Goal: Task Accomplishment & Management: Manage account settings

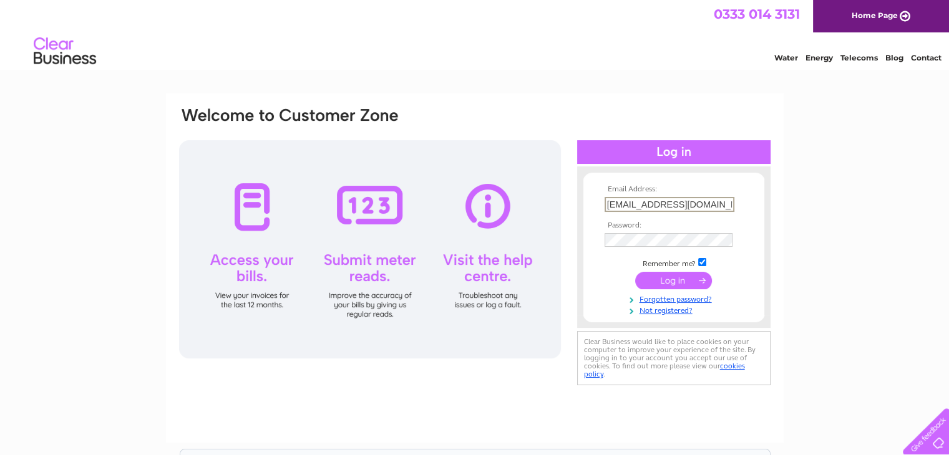
click at [672, 281] on input "submit" at bounding box center [673, 280] width 77 height 17
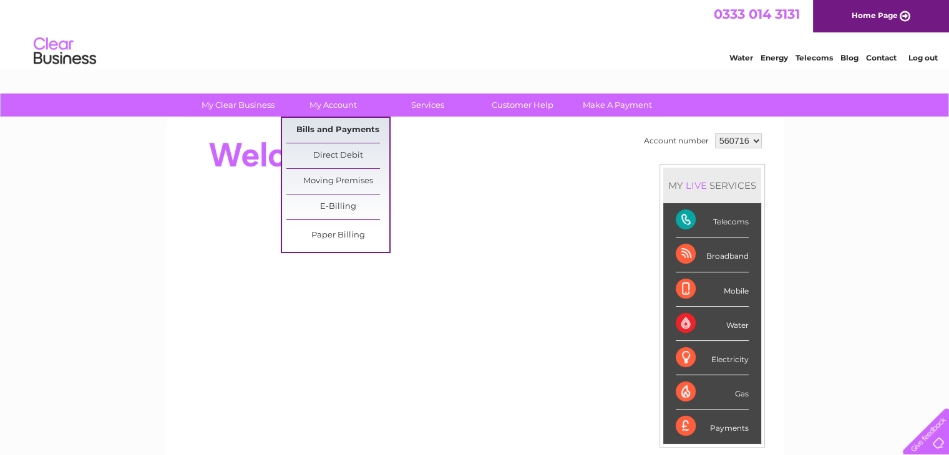
click at [350, 125] on link "Bills and Payments" at bounding box center [337, 130] width 103 height 25
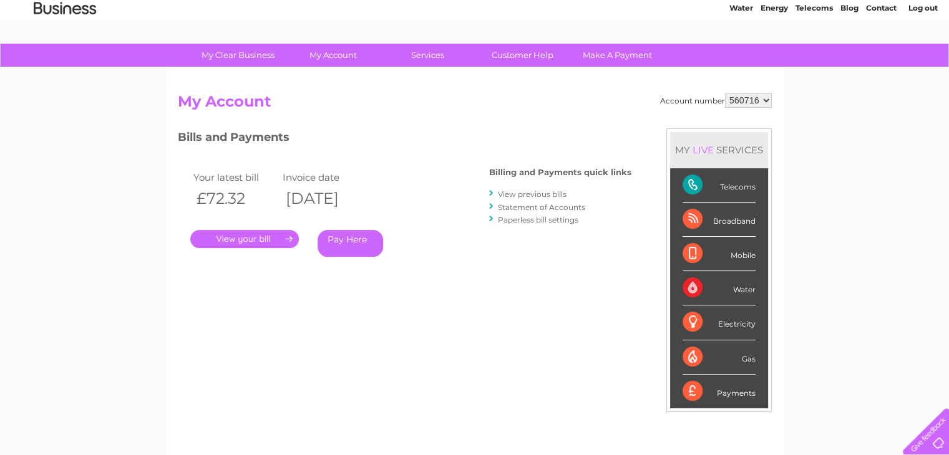
scroll to position [104, 0]
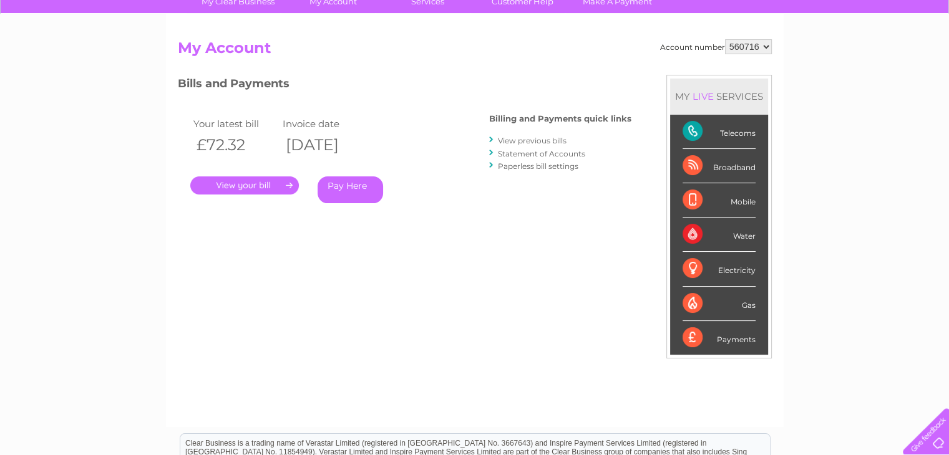
click at [236, 181] on link "." at bounding box center [244, 185] width 109 height 18
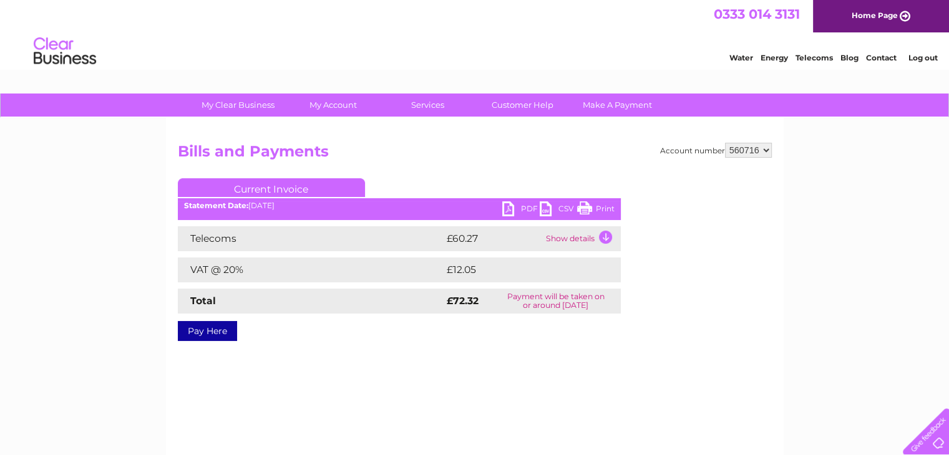
click at [518, 208] on link "PDF" at bounding box center [520, 210] width 37 height 18
